Goal: Go to known website: Access a specific website the user already knows

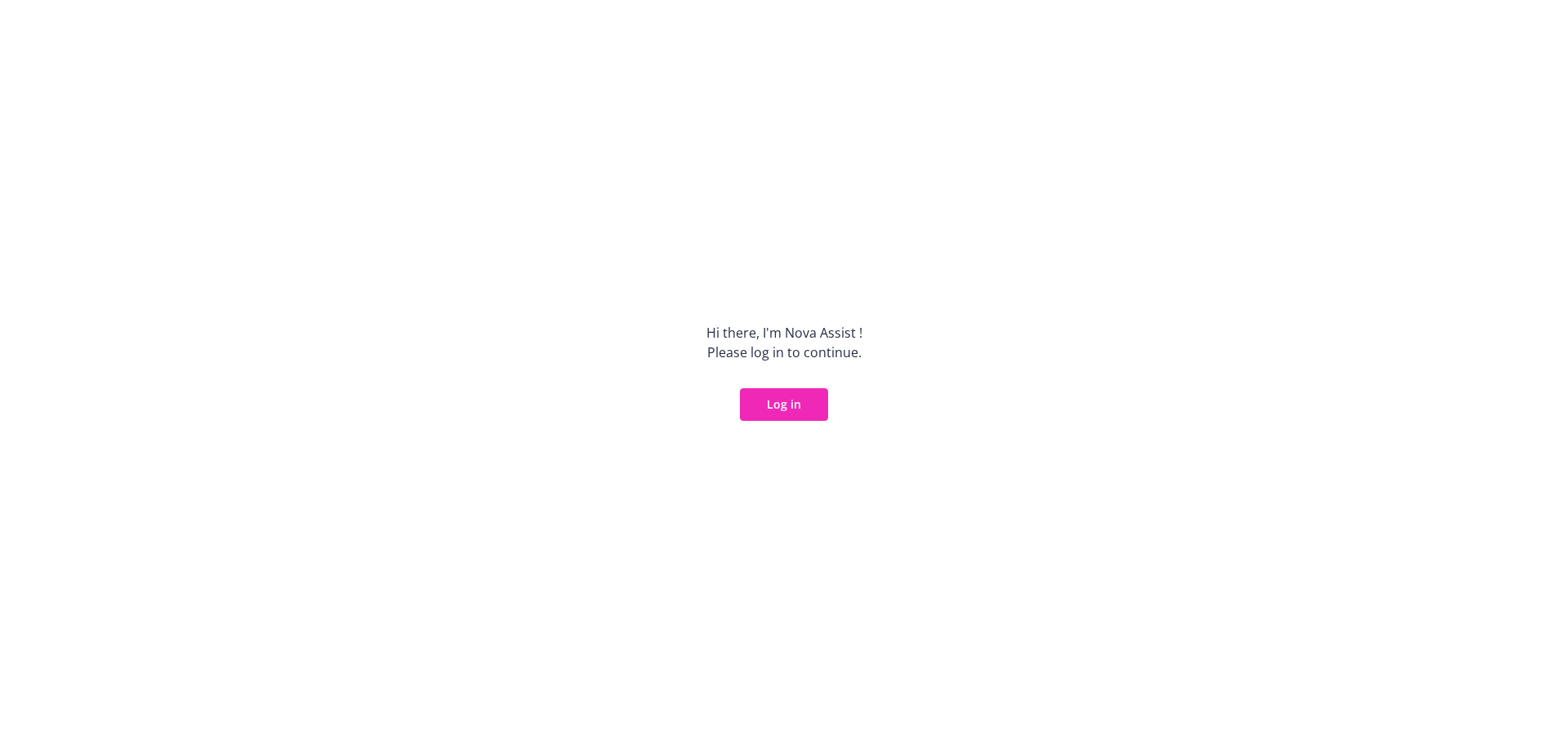
click at [798, 401] on button "Log in" at bounding box center [783, 405] width 88 height 33
